Goal: Information Seeking & Learning: Compare options

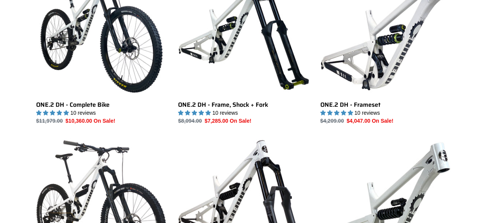
scroll to position [554, 0]
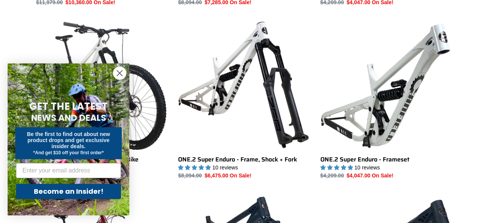
click at [120, 70] on circle "Close dialog" at bounding box center [119, 73] width 13 height 13
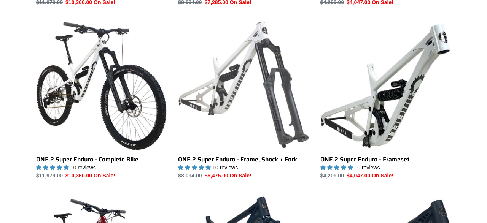
click at [236, 83] on link "ONE.2 Super Enduro - Frame, Shock + Fork" at bounding box center [243, 100] width 131 height 160
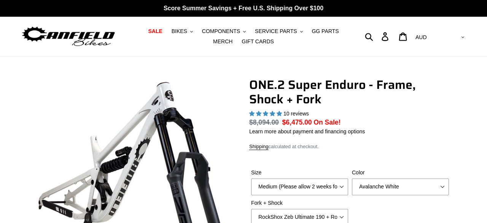
select select "highest-rating"
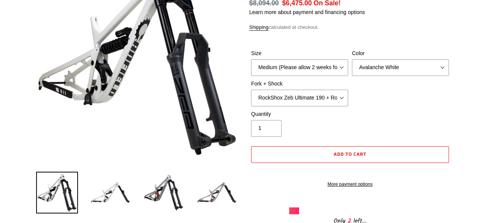
scroll to position [119, 0]
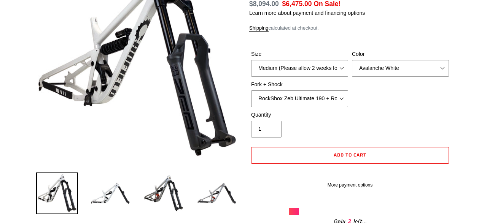
click at [251, 91] on select "RockShox Zeb Ultimate 190 + RockShox Vivid UltDH Coil 250x70" at bounding box center [299, 99] width 97 height 17
click at [377, 87] on div "Size Medium (Please allow 2 weeks for delivery) Large (Sold Out) Color Avalanch…" at bounding box center [350, 80] width 202 height 61
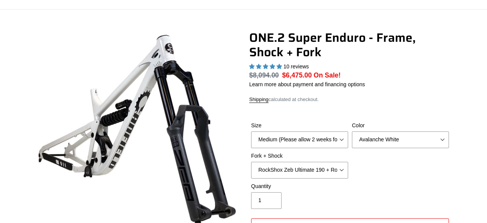
scroll to position [0, 0]
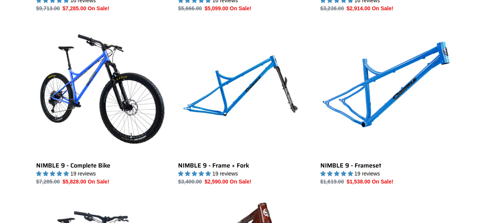
scroll to position [792, 0]
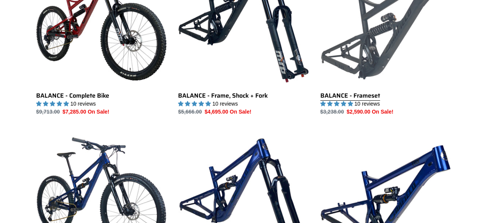
click at [363, 30] on link "BALANCE - Frameset" at bounding box center [385, 36] width 131 height 160
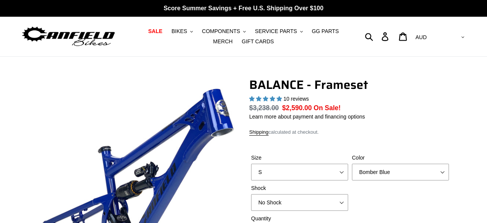
select select "highest-rating"
select select "Stealth Black"
click option "Stealth Black" at bounding box center [0, 0] width 0 height 0
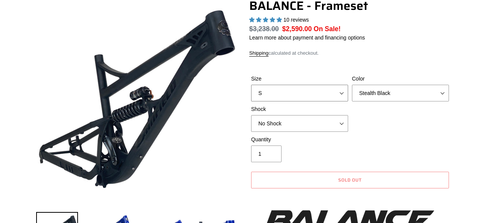
click at [251, 85] on select "S M L XL" at bounding box center [299, 93] width 97 height 17
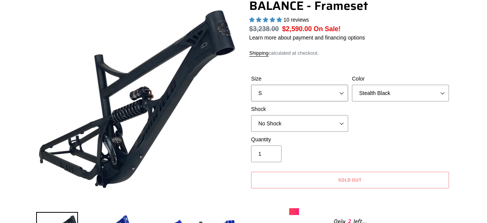
select select "L"
click option "L" at bounding box center [0, 0] width 0 height 0
click at [376, 126] on div "Size S M L XL Color Bomber Blue Goat's Blood Stealth Black Shock No Shock" at bounding box center [350, 105] width 202 height 61
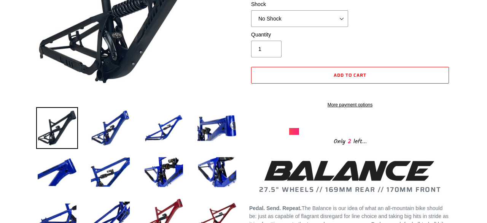
scroll to position [119, 0]
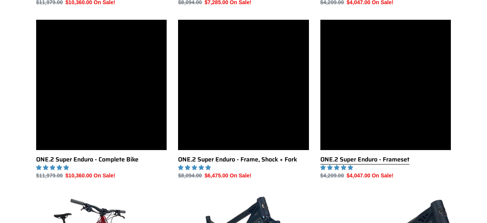
scroll to position [554, 0]
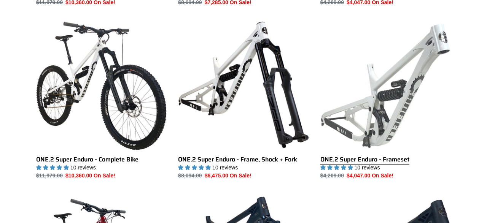
click at [365, 110] on link "ONE.2 Super Enduro - Frameset" at bounding box center [385, 100] width 131 height 160
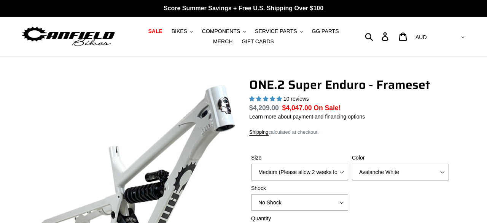
select select "highest-rating"
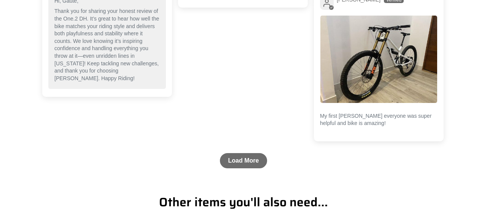
scroll to position [1940, 0]
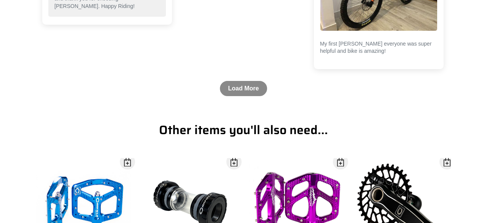
click at [249, 92] on link "Load More" at bounding box center [244, 88] width 48 height 15
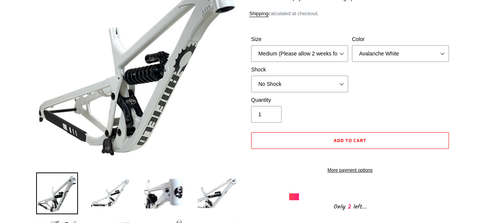
scroll to position [0, 0]
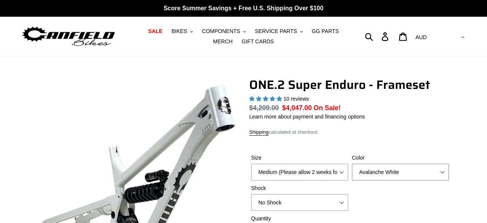
click at [352, 164] on select "Avalanche White Bentonite Grey" at bounding box center [400, 172] width 97 height 17
click at [408, 147] on form "Size Medium (Please allow 2 weeks for delivery) Large (Sold Out) Color Avalanch…" at bounding box center [350, 221] width 202 height 158
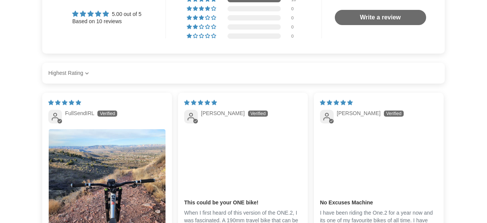
scroll to position [1188, 0]
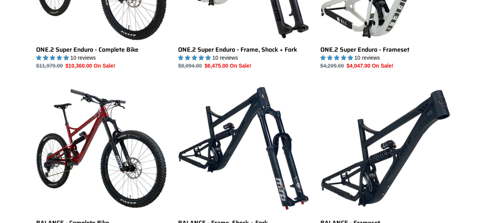
scroll to position [752, 0]
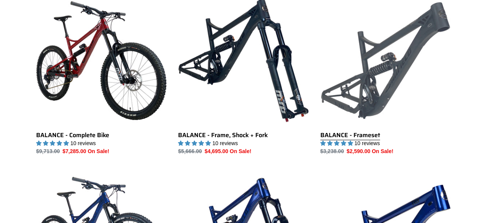
click at [385, 83] on link "BALANCE - Frameset" at bounding box center [385, 75] width 131 height 160
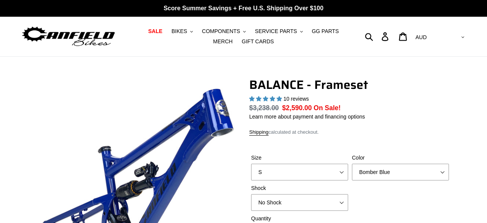
select select "highest-rating"
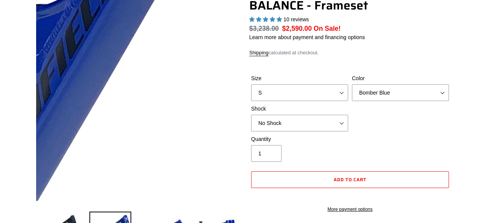
scroll to position [40, 0]
